Goal: Register for event/course

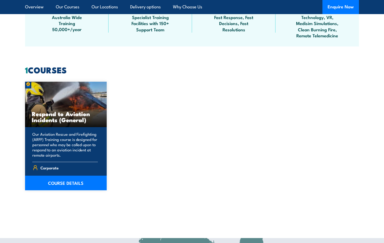
scroll to position [365, 0]
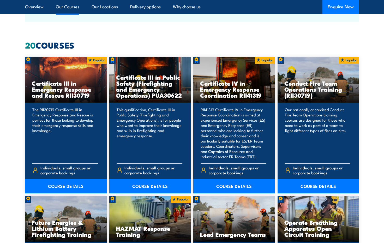
scroll to position [372, 0]
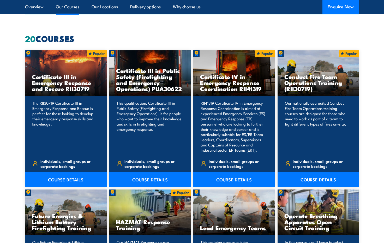
click at [73, 176] on link "COURSE DETAILS" at bounding box center [66, 179] width 82 height 15
